Goal: Go to known website: Access a specific website the user already knows

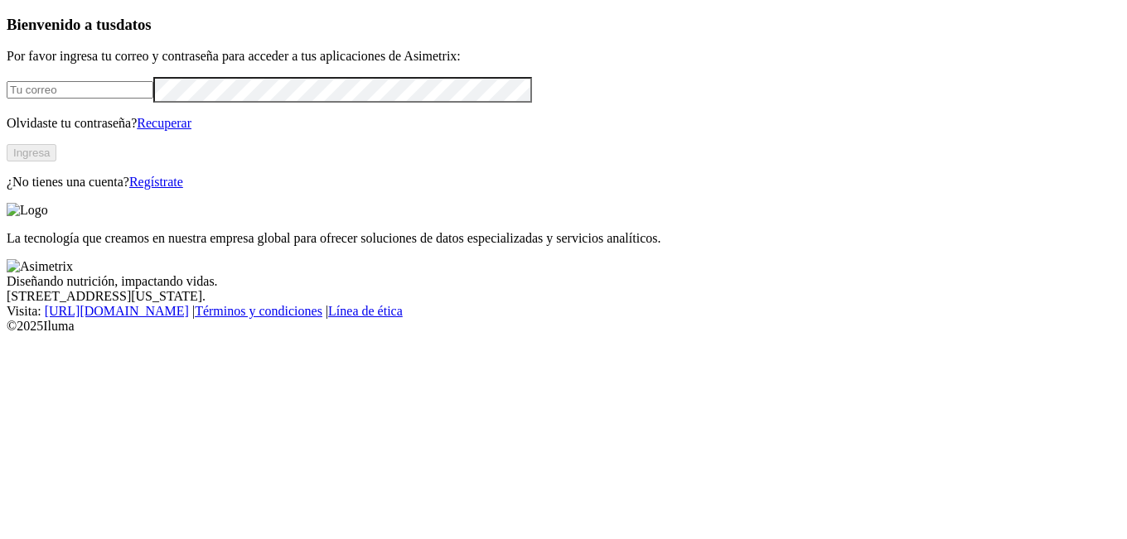
type input "[EMAIL_ADDRESS][DOMAIN_NAME]"
click at [56, 162] on button "Ingresa" at bounding box center [32, 152] width 50 height 17
